Goal: Transaction & Acquisition: Purchase product/service

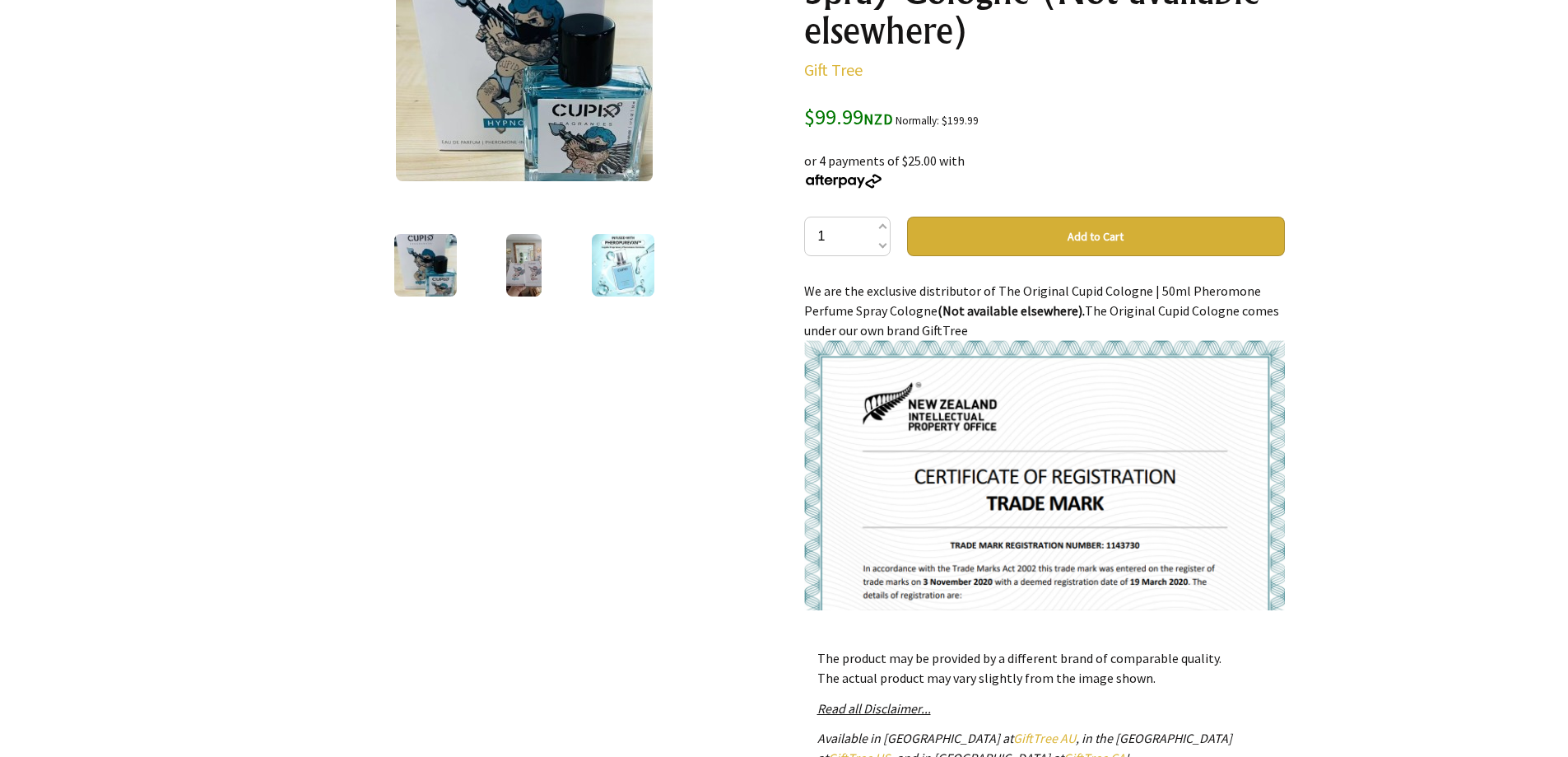
scroll to position [412, 0]
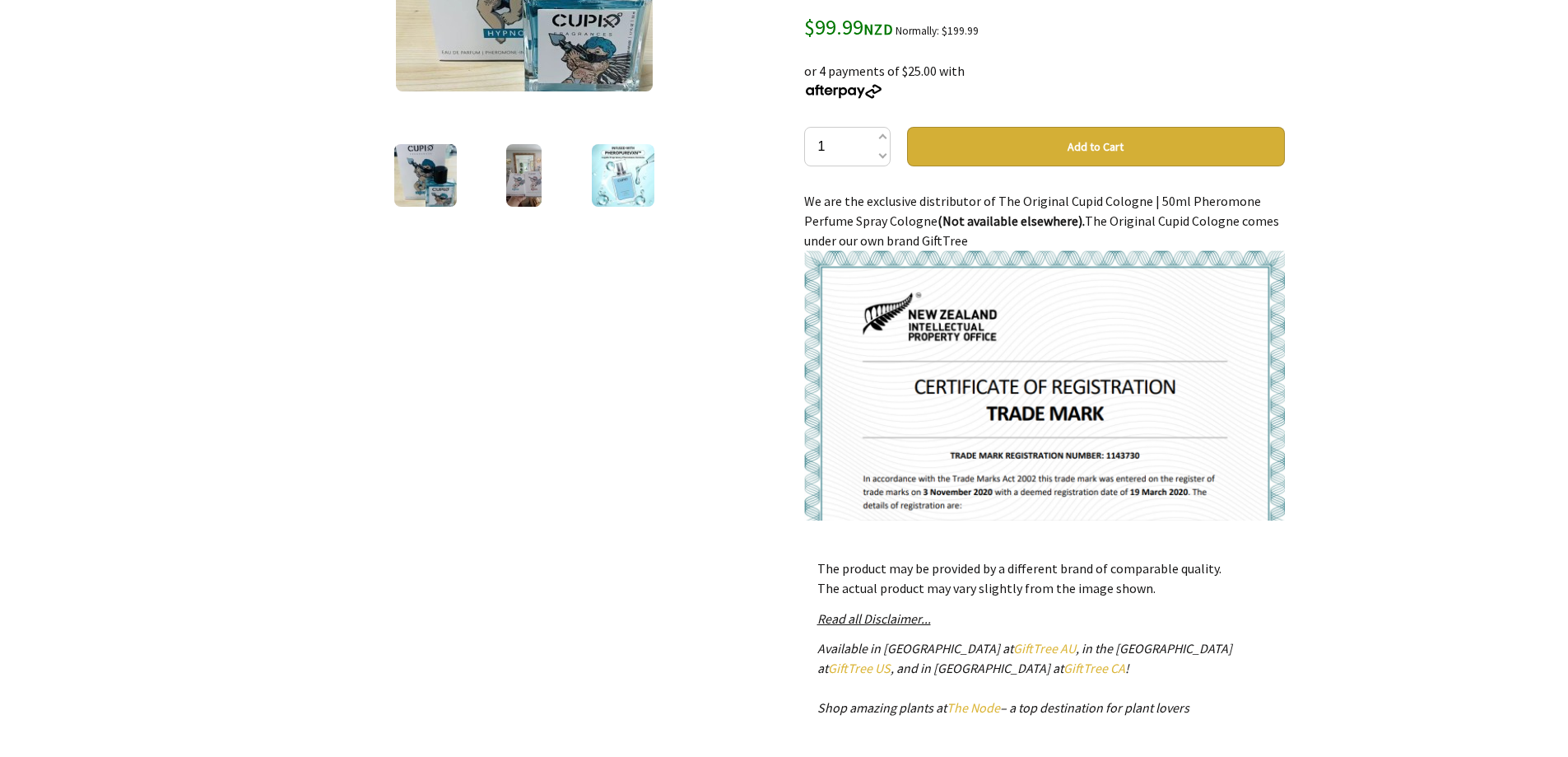
click at [1123, 143] on button "Add to Cart" at bounding box center [1096, 146] width 377 height 39
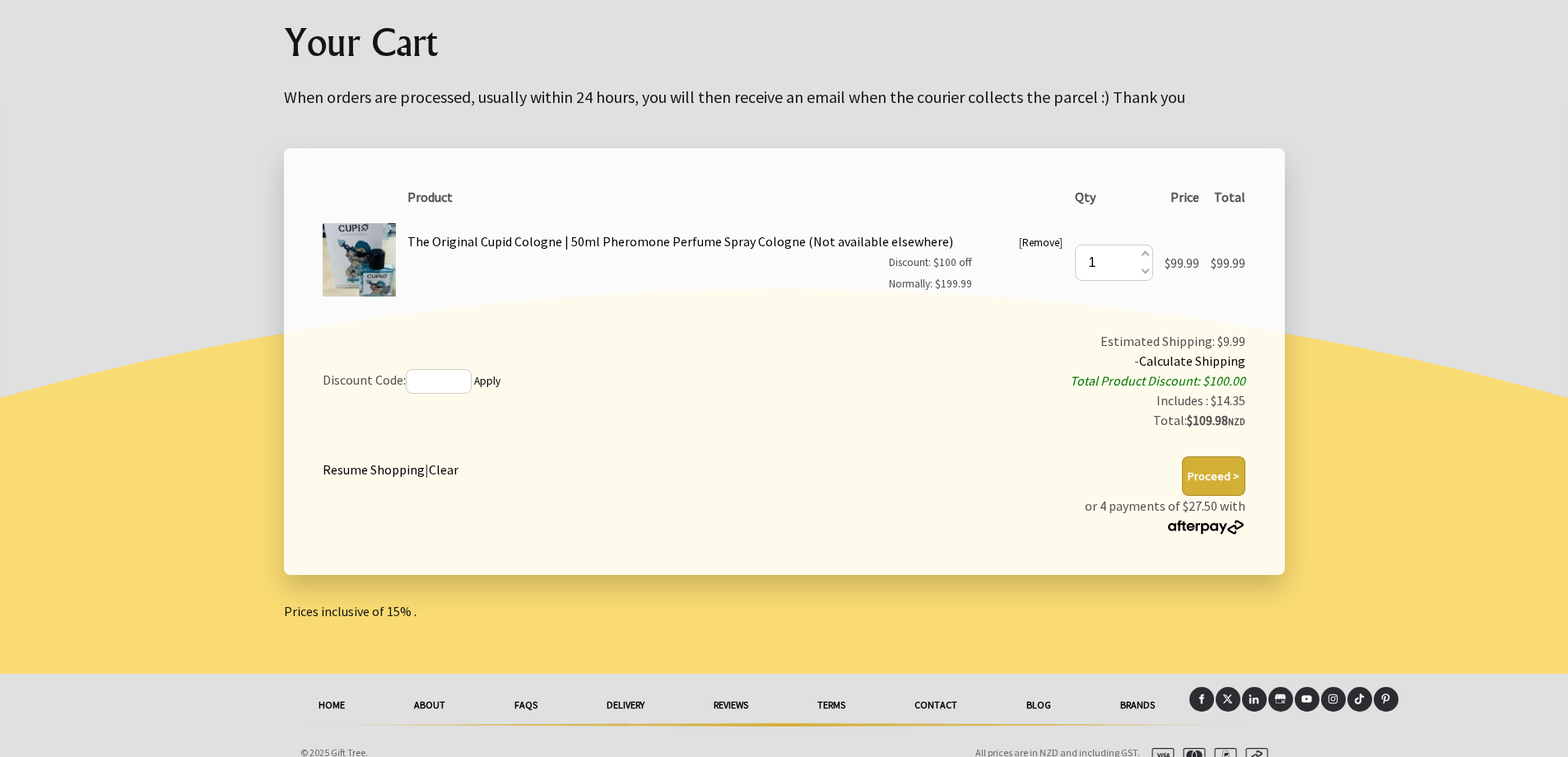
scroll to position [203, 0]
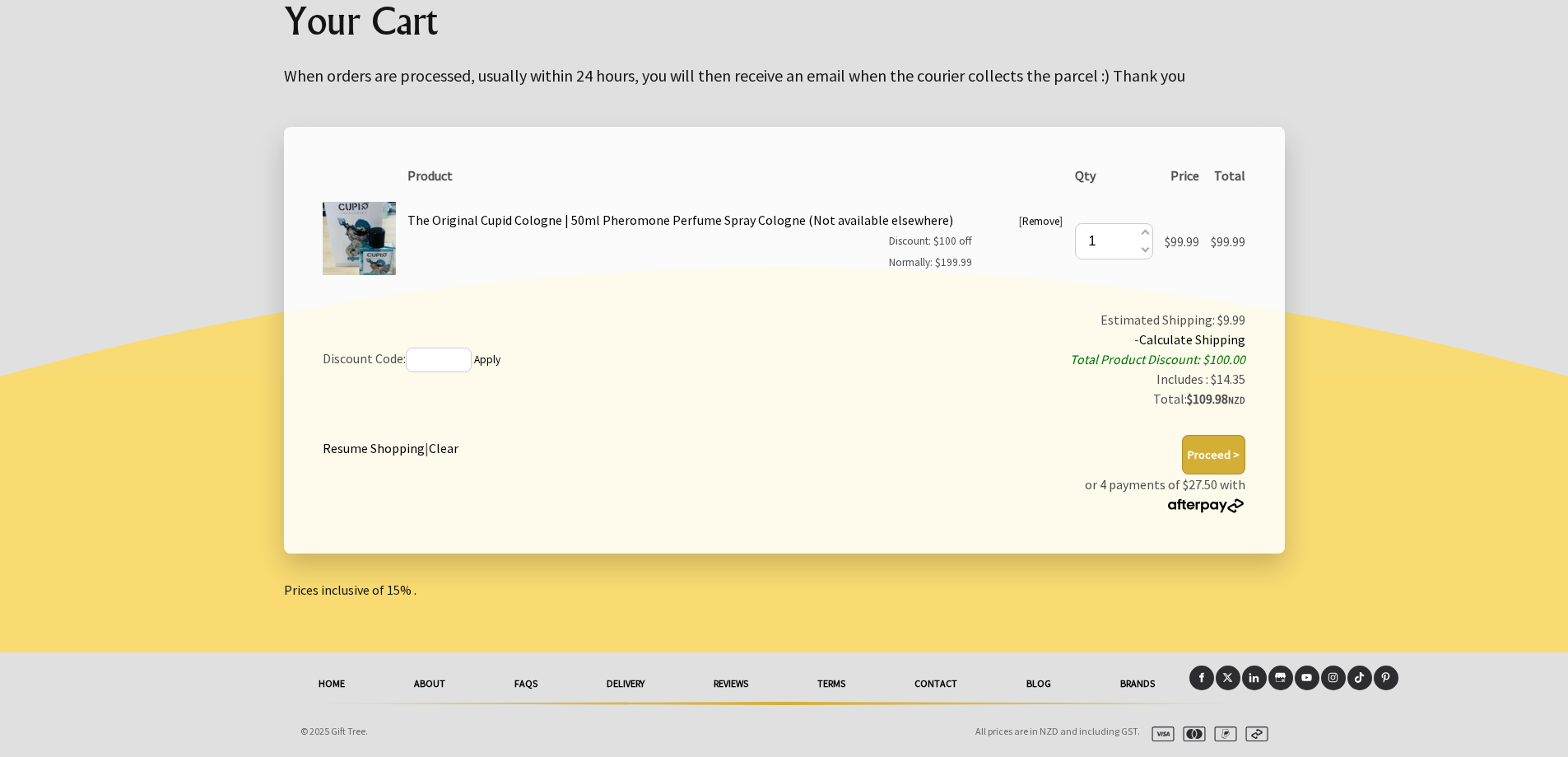
click at [1215, 455] on button "Proceed >" at bounding box center [1214, 455] width 64 height 39
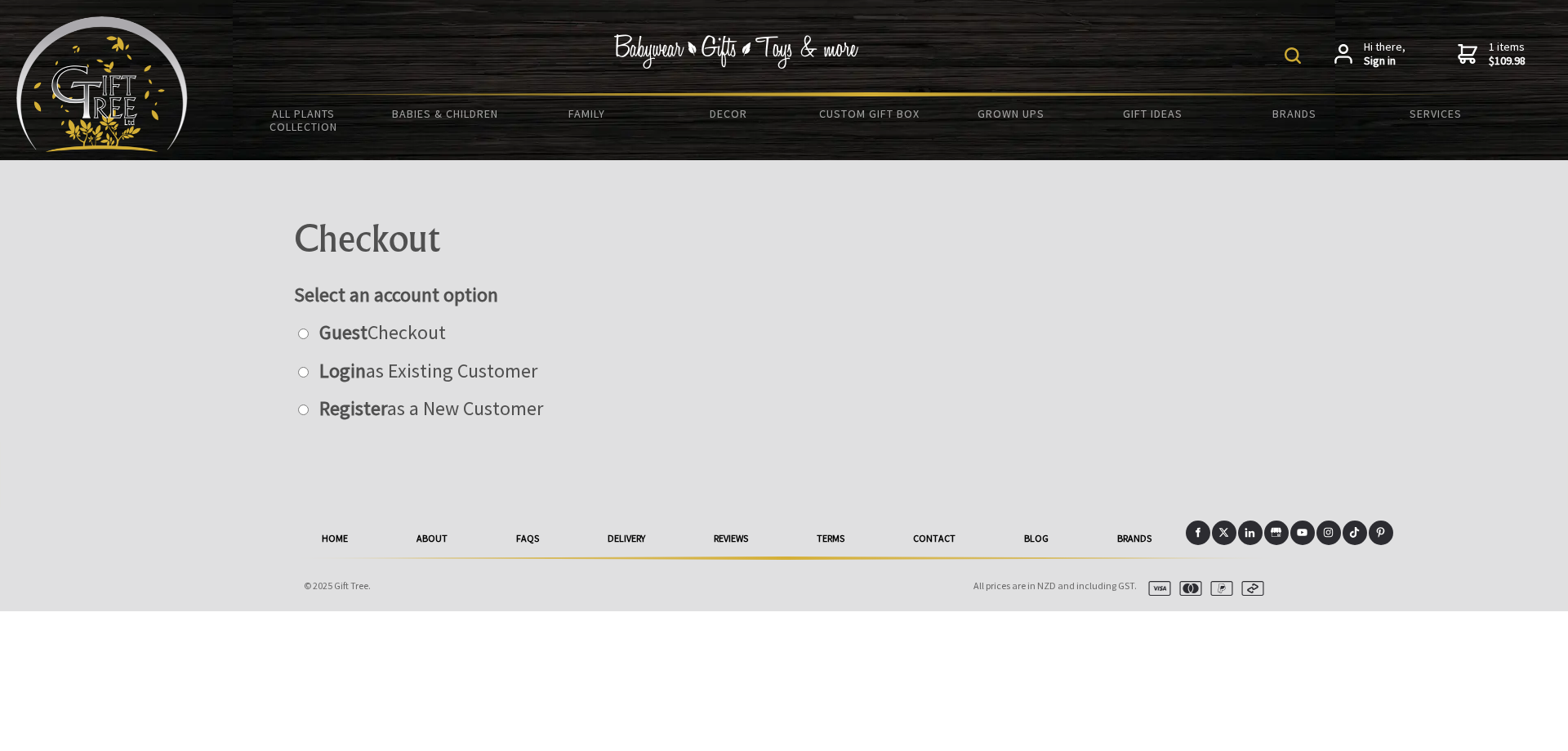
click at [304, 330] on input "radio" at bounding box center [303, 334] width 11 height 11
radio input "true"
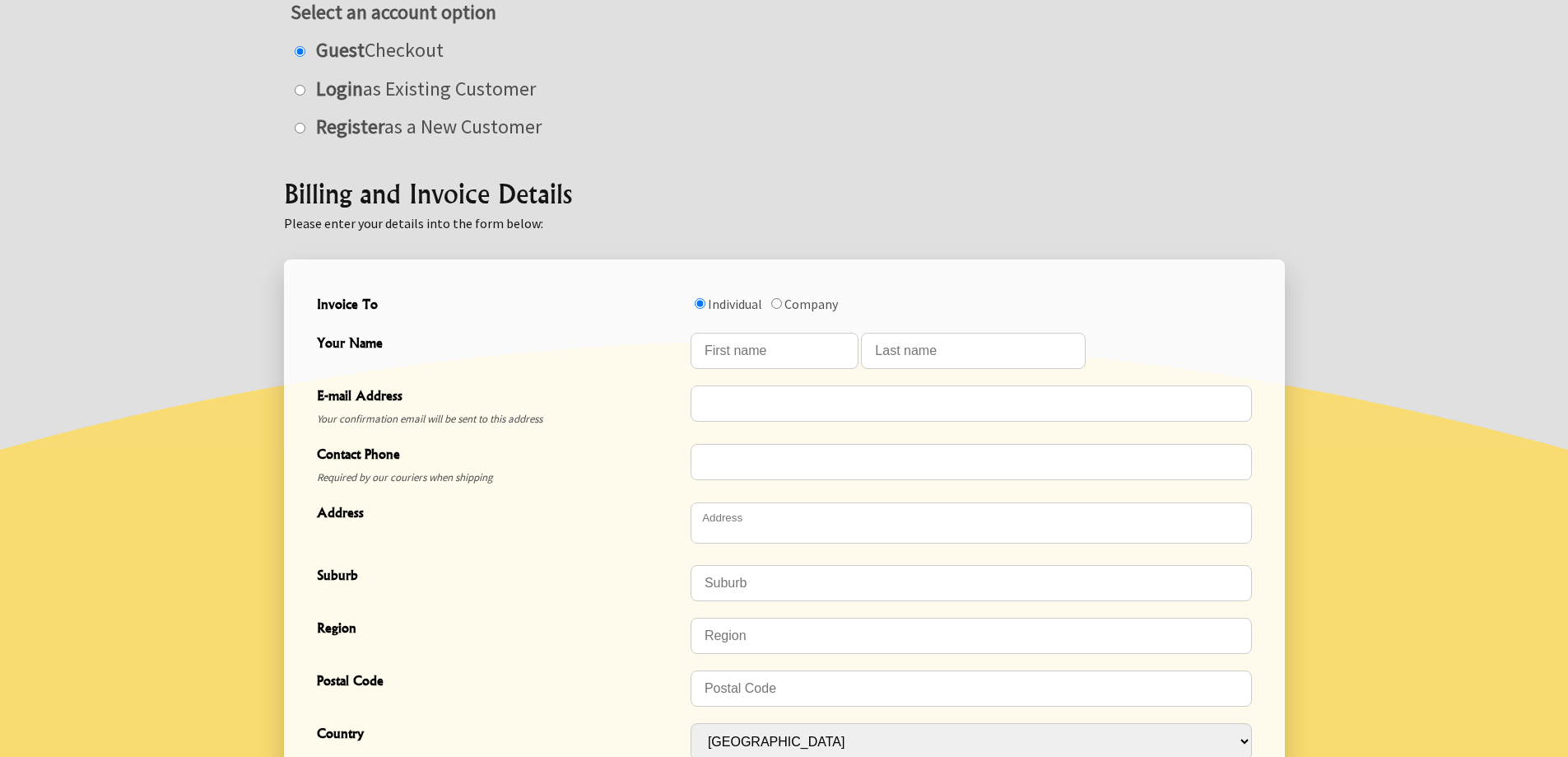
scroll to position [329, 0]
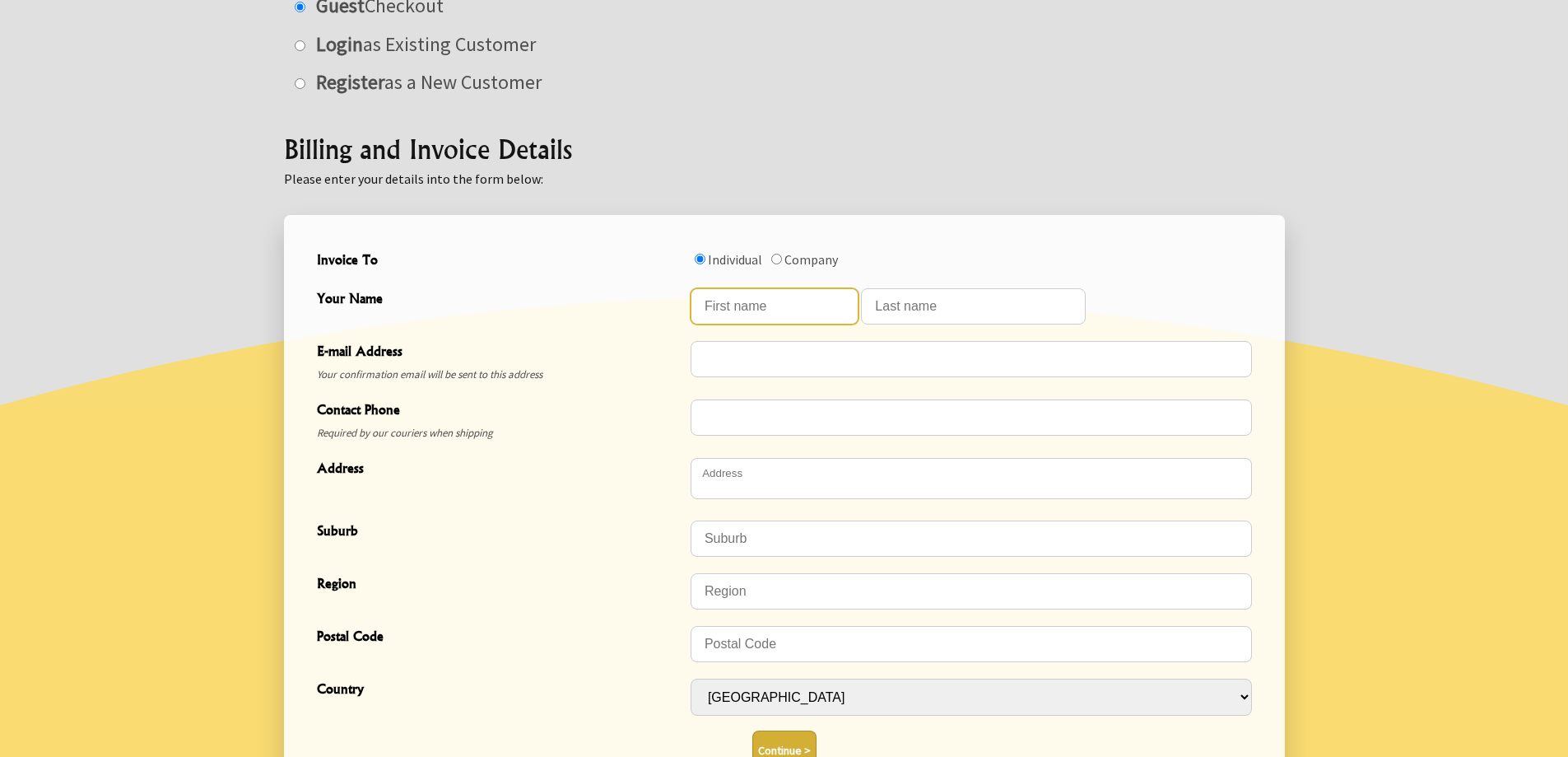
click at [758, 307] on input "Your Name" at bounding box center [774, 306] width 168 height 36
type input "Francis"
click at [933, 291] on input "Your Name" at bounding box center [973, 306] width 225 height 36
type input "Nglam"
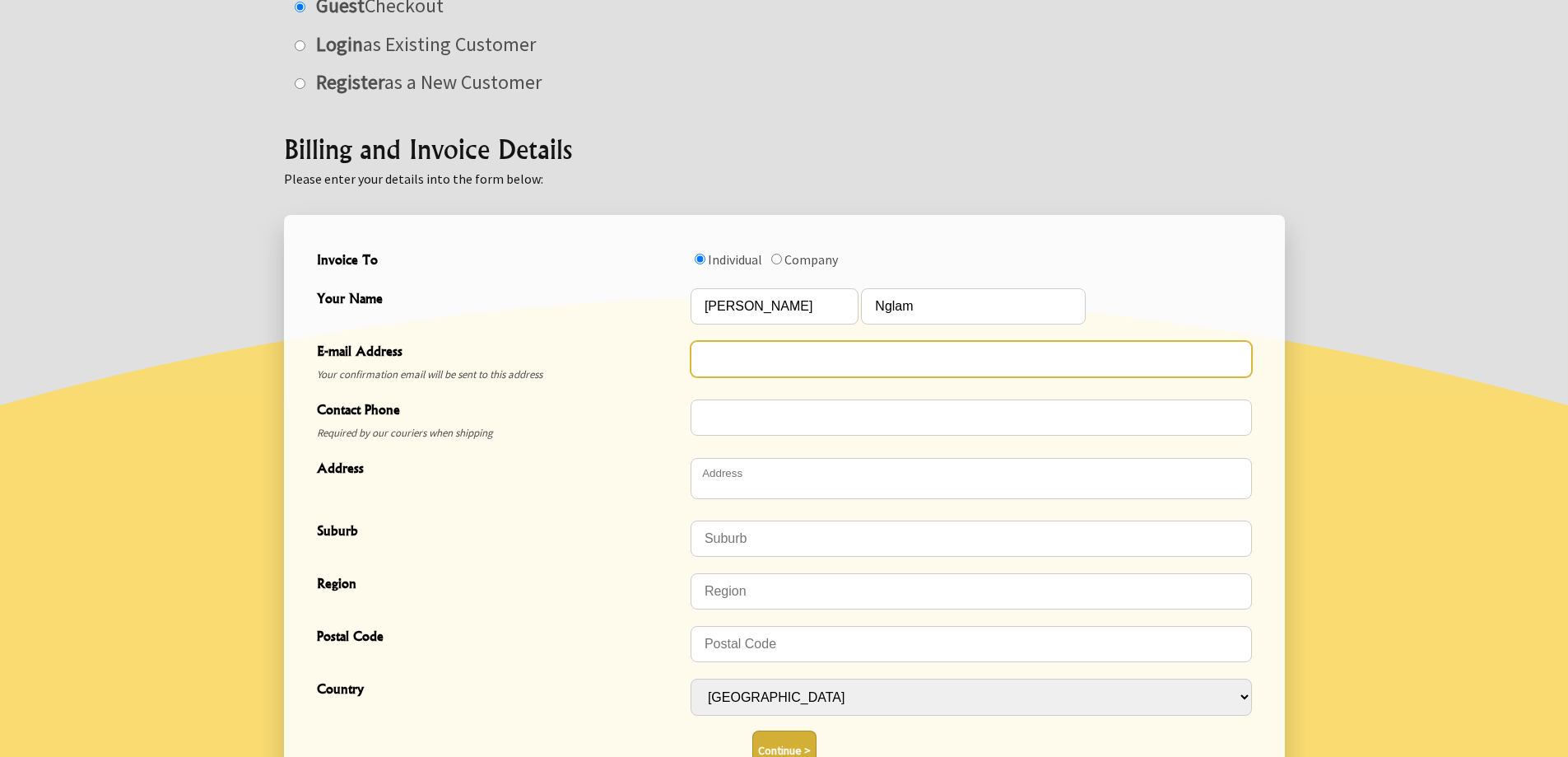
click at [778, 356] on input "E-mail Address" at bounding box center [971, 359] width 561 height 36
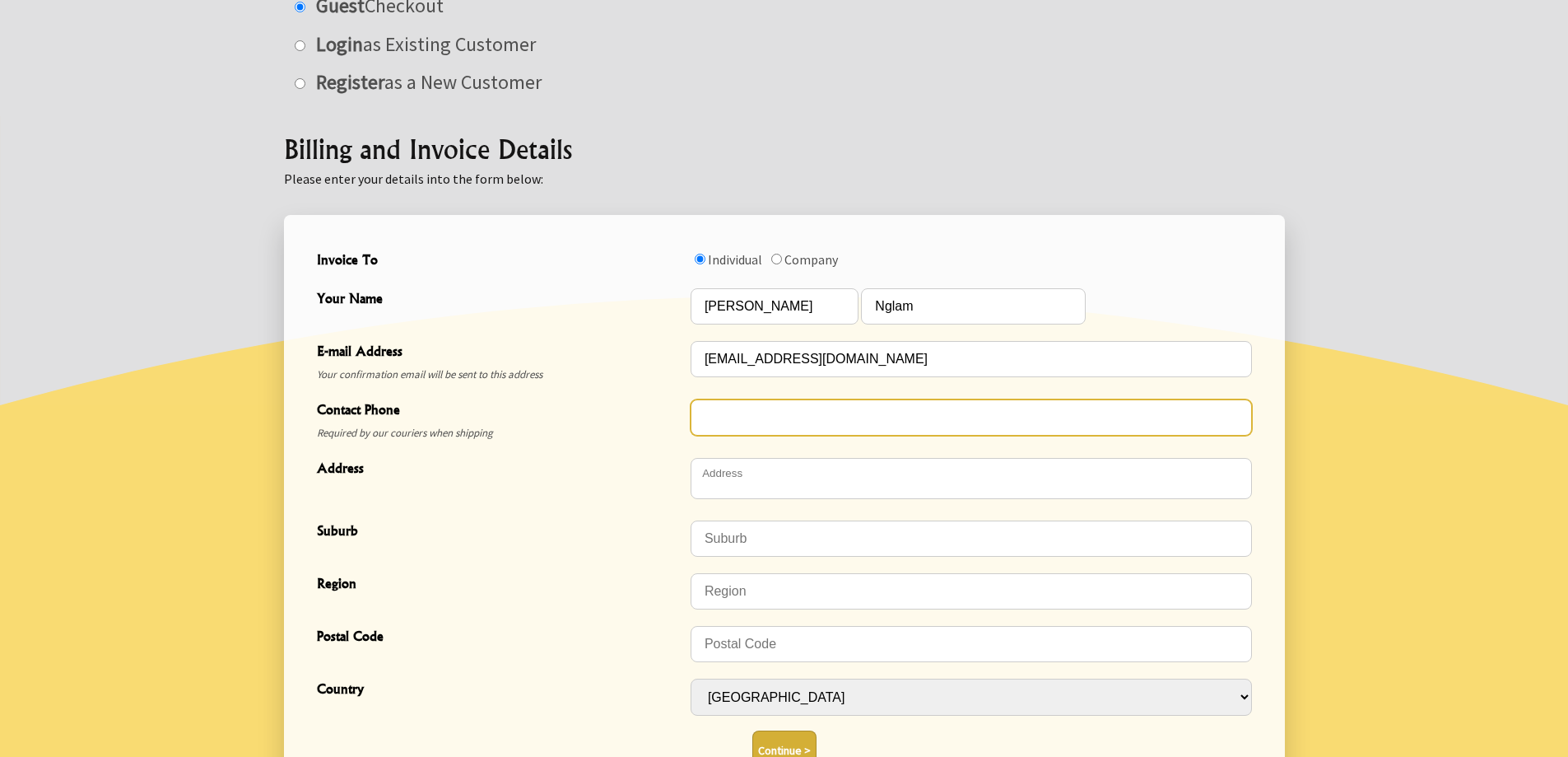
click at [703, 419] on input "Contact Phone" at bounding box center [971, 417] width 561 height 36
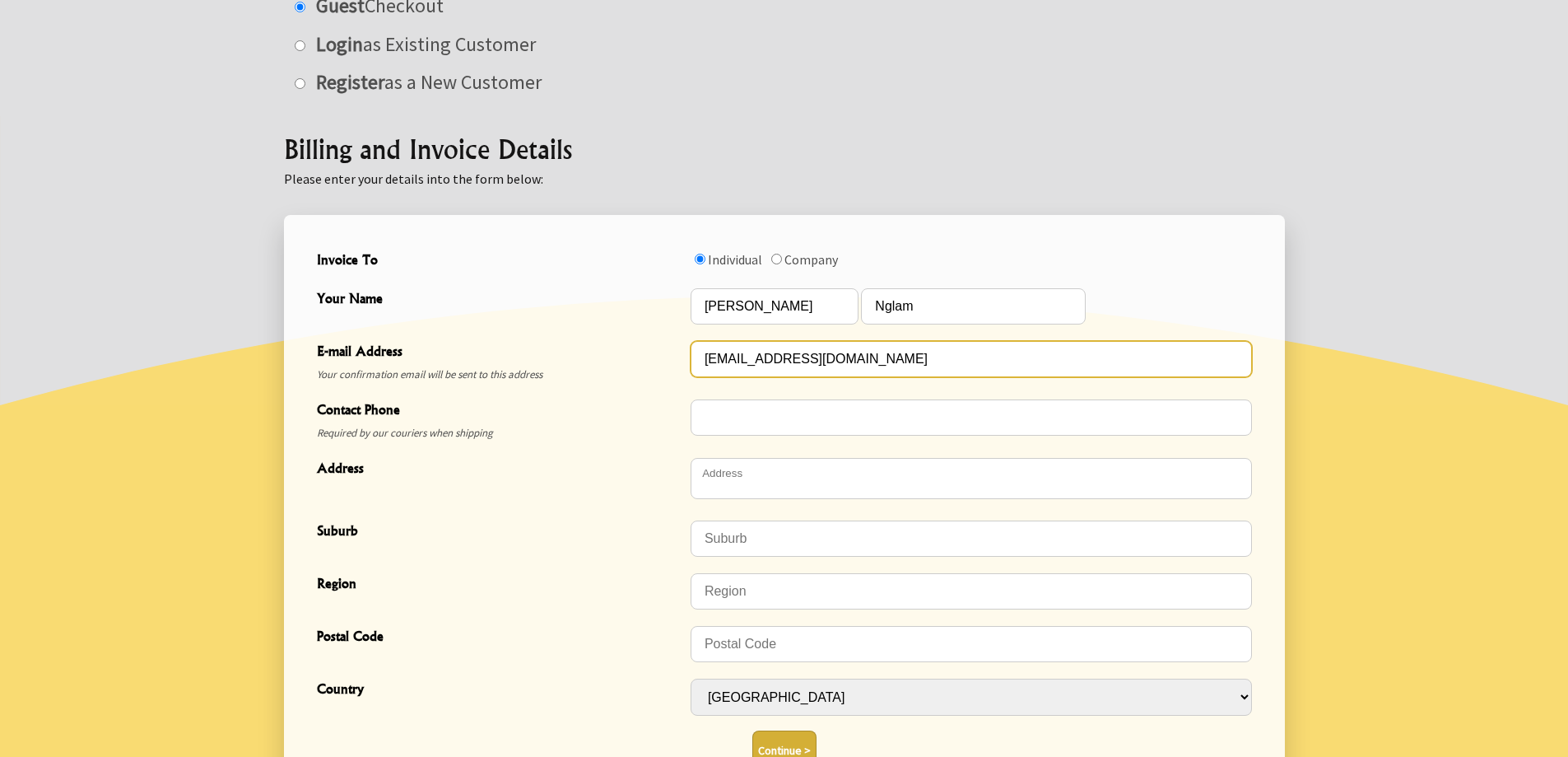
click at [723, 361] on input "fngglam285@gmail.com" at bounding box center [971, 359] width 561 height 36
type input "fnglam285@gmail.com"
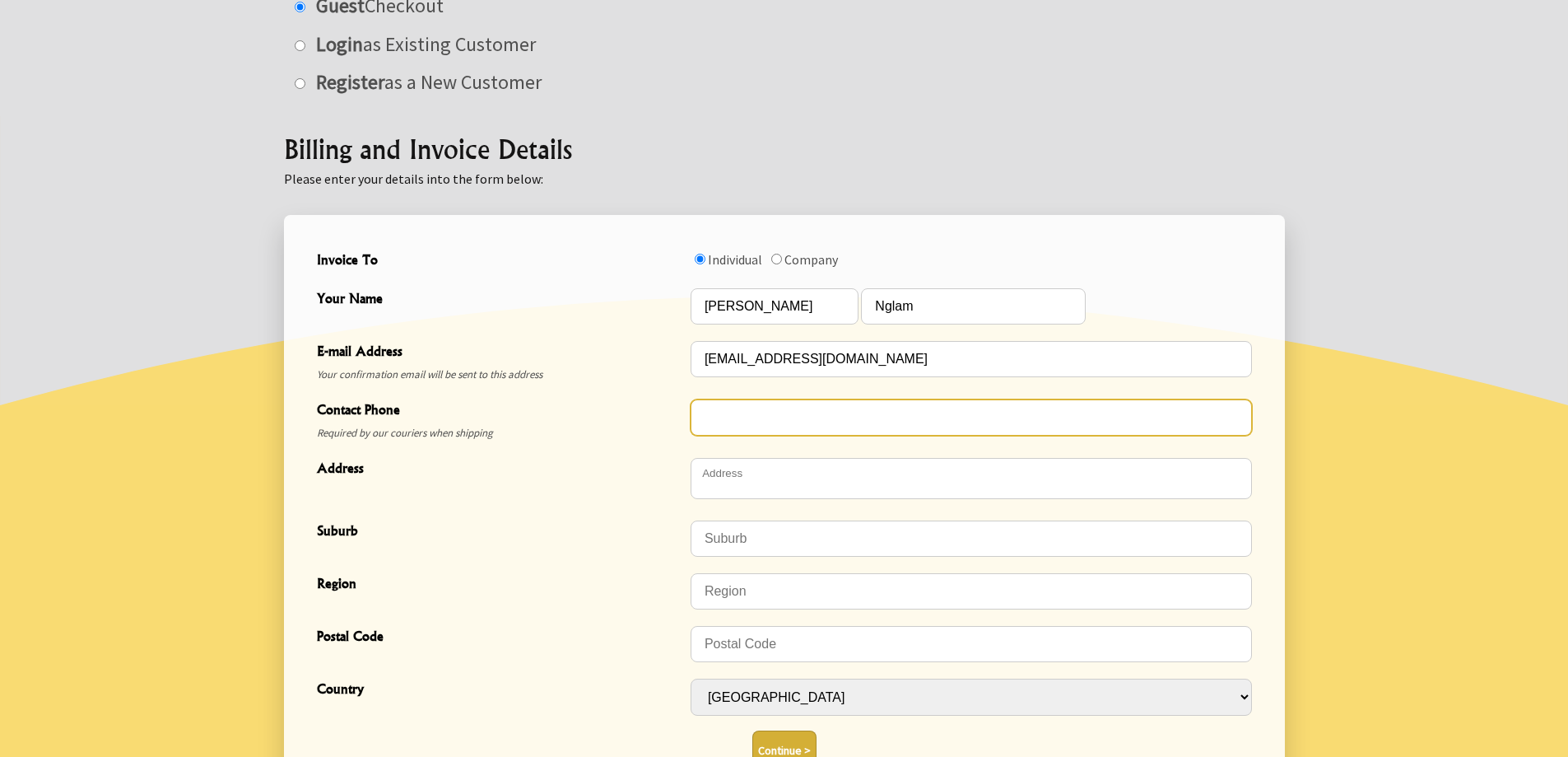
click at [761, 425] on input "Contact Phone" at bounding box center [971, 417] width 561 height 36
type input "02108087767"
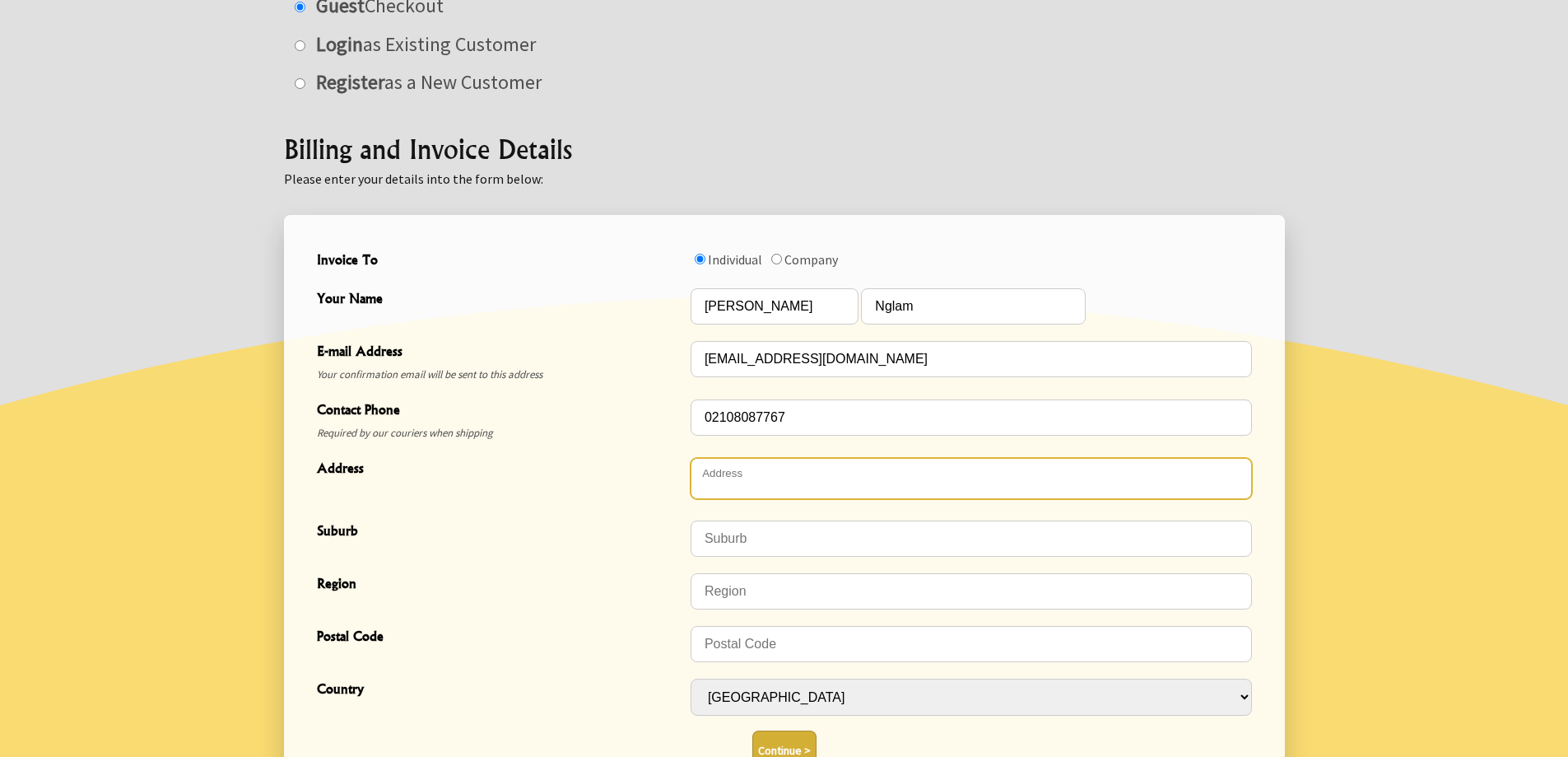
click at [741, 484] on textarea "Address" at bounding box center [971, 479] width 561 height 41
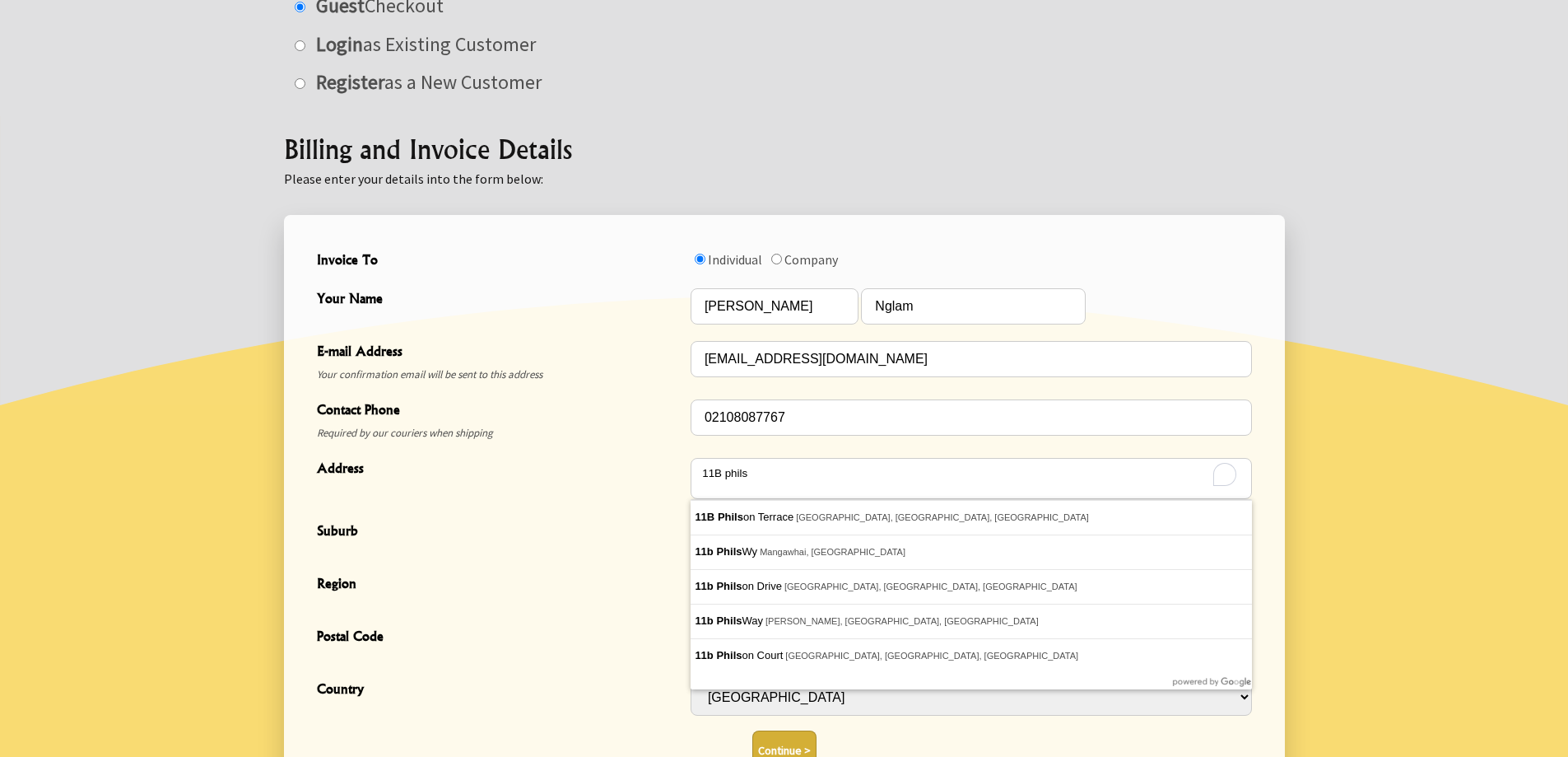
type textarea "[STREET_ADDRESS][PERSON_NAME]"
type input "Browns Bay"
type input "Auckland"
type input "0630"
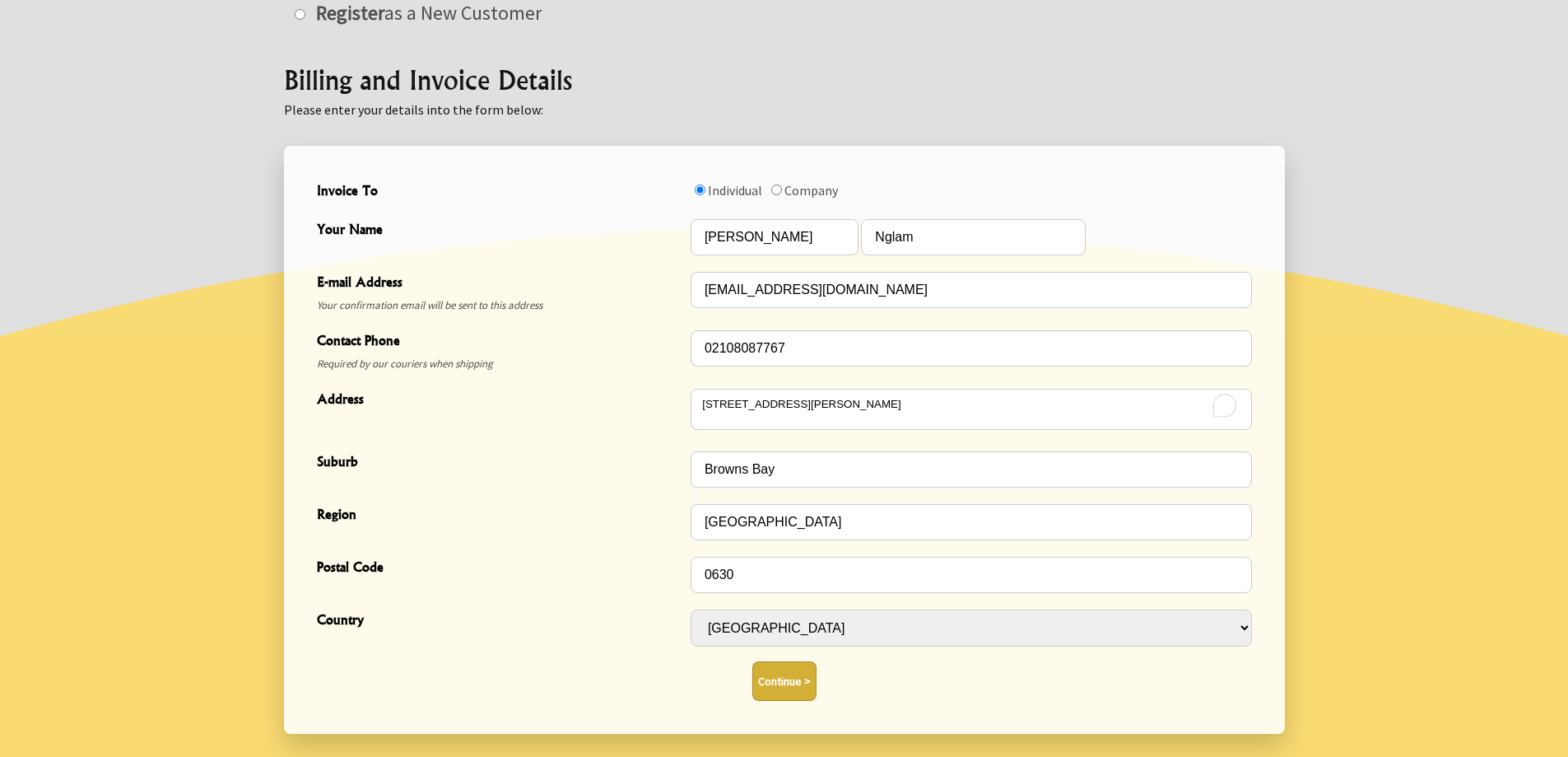
scroll to position [559, 0]
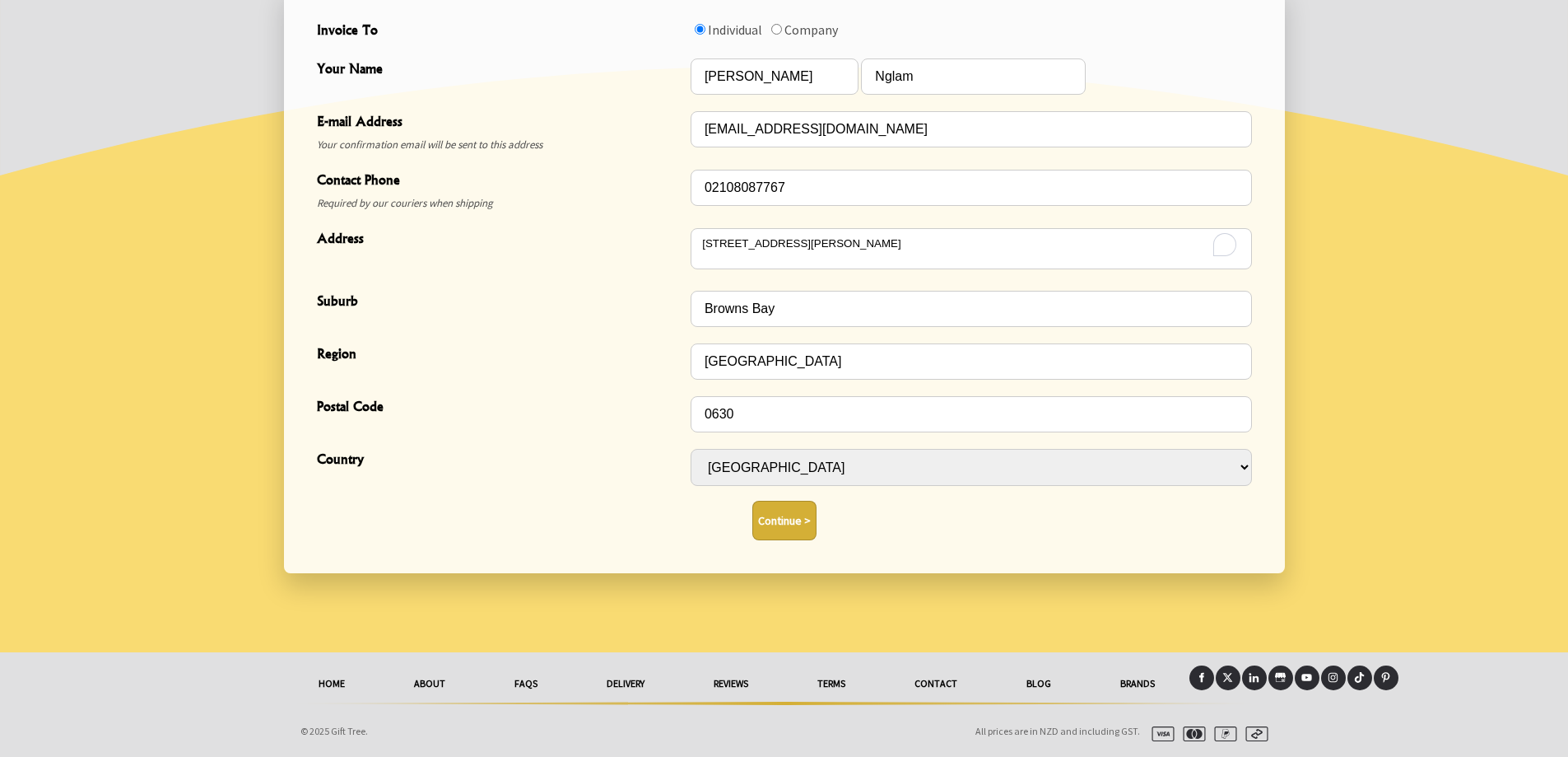
click at [781, 516] on button "Continue >" at bounding box center [784, 520] width 65 height 39
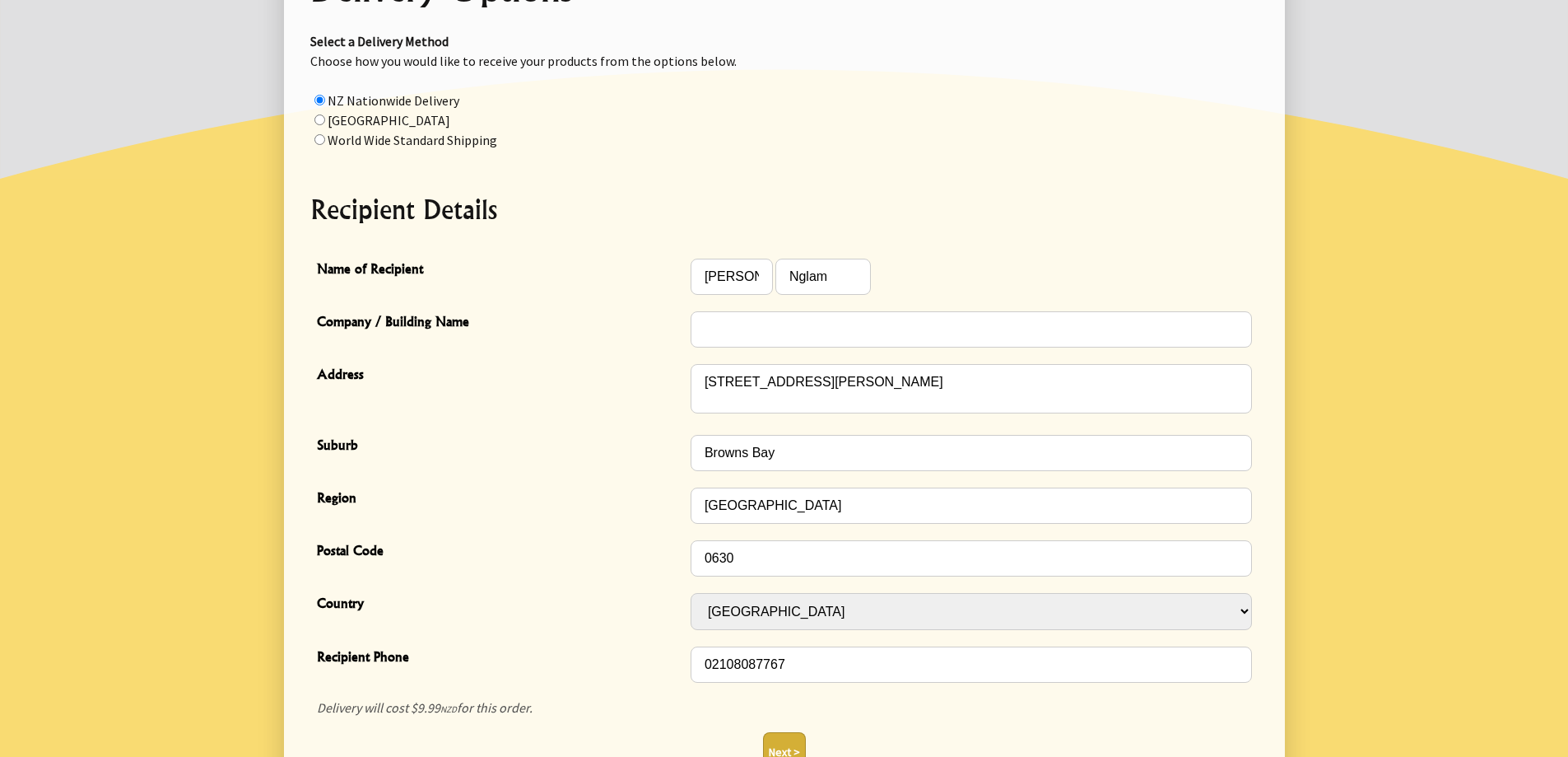
scroll to position [329, 0]
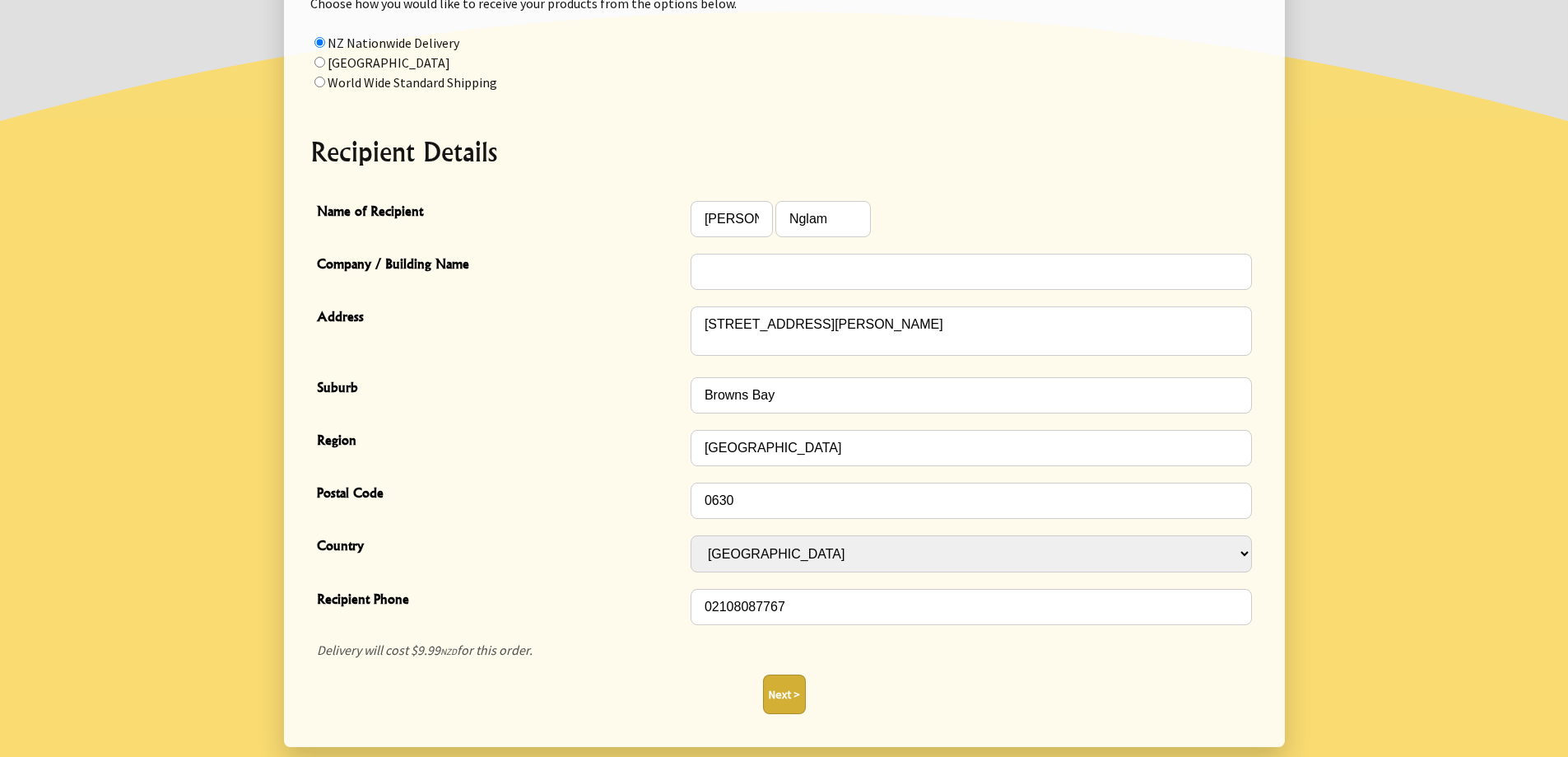
click at [778, 700] on button "Next >" at bounding box center [784, 694] width 43 height 39
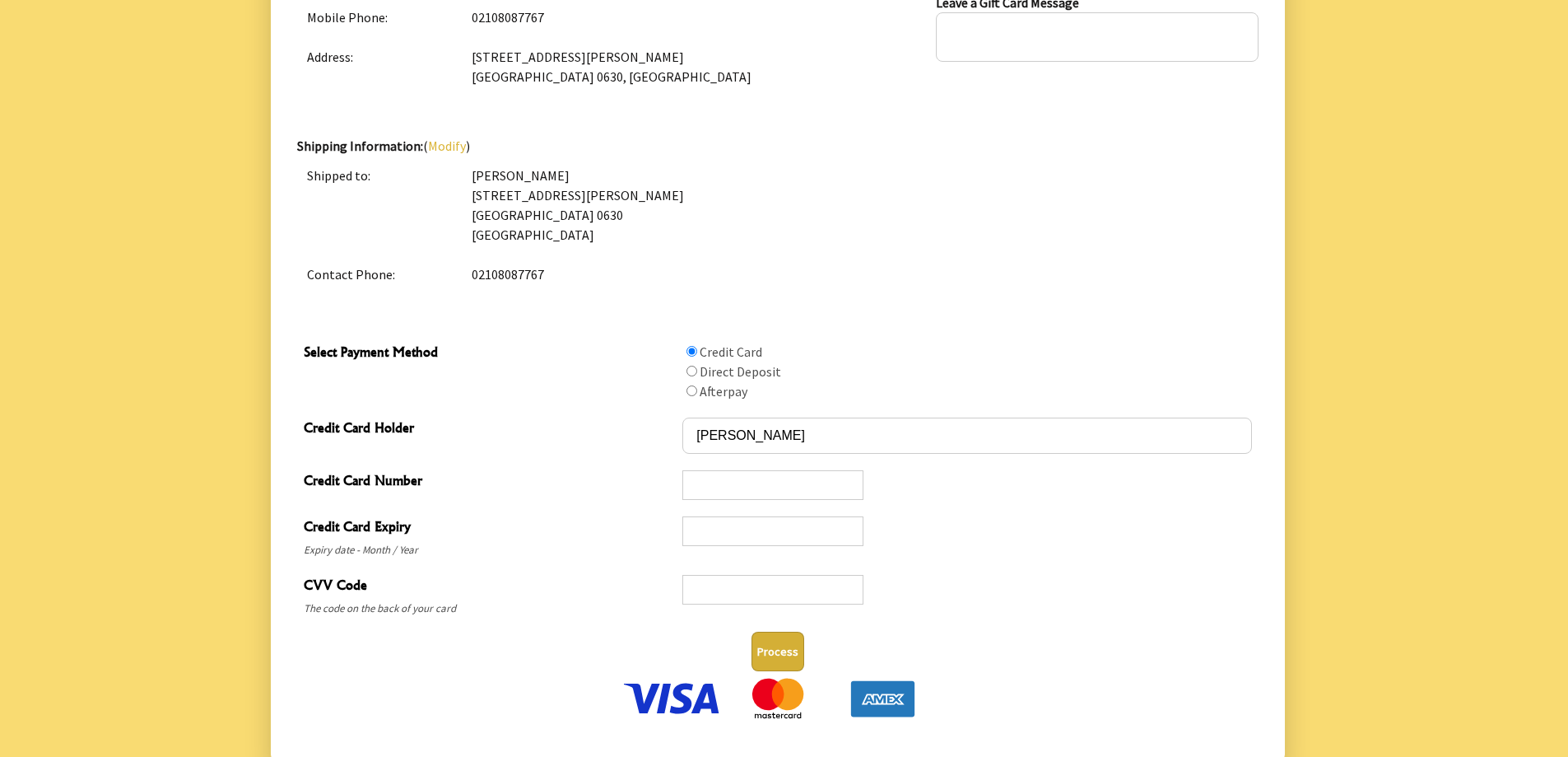
scroll to position [425, 0]
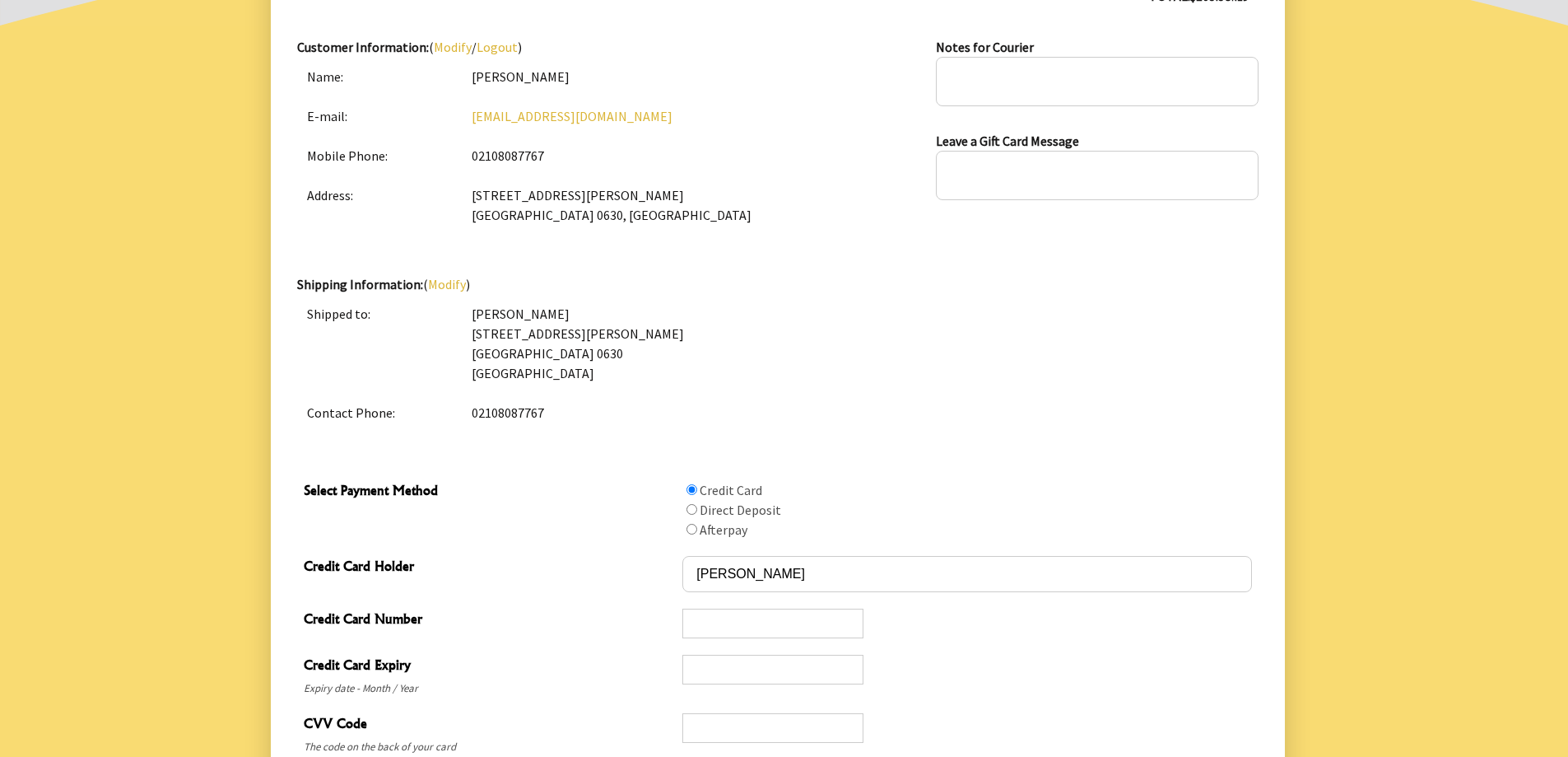
click at [691, 531] on input "Select Payment Method" at bounding box center [692, 529] width 11 height 11
radio input "true"
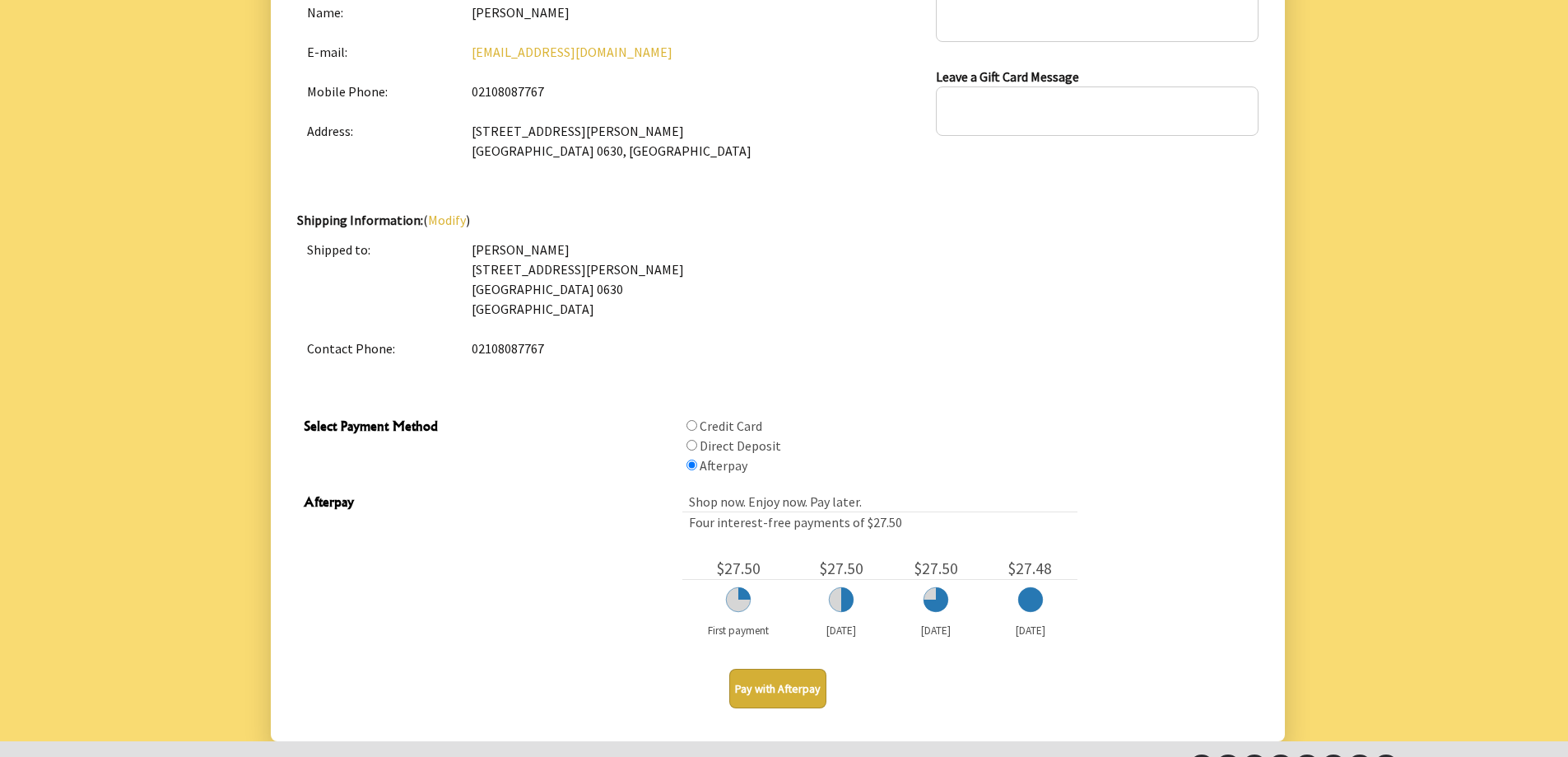
scroll to position [579, 0]
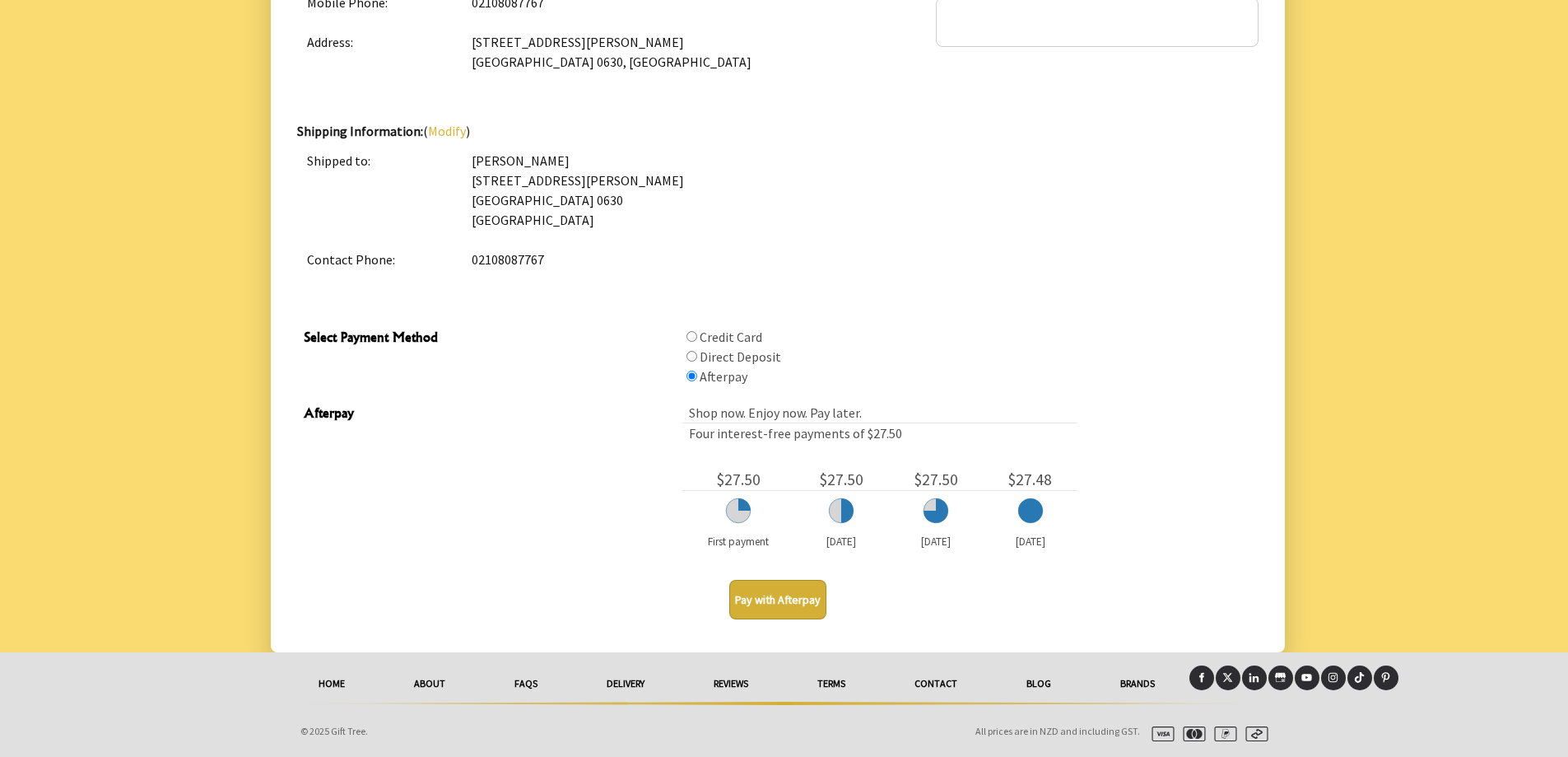
click at [774, 599] on button "Pay with Afterpay" at bounding box center [778, 599] width 97 height 39
